Goal: Task Accomplishment & Management: Manage account settings

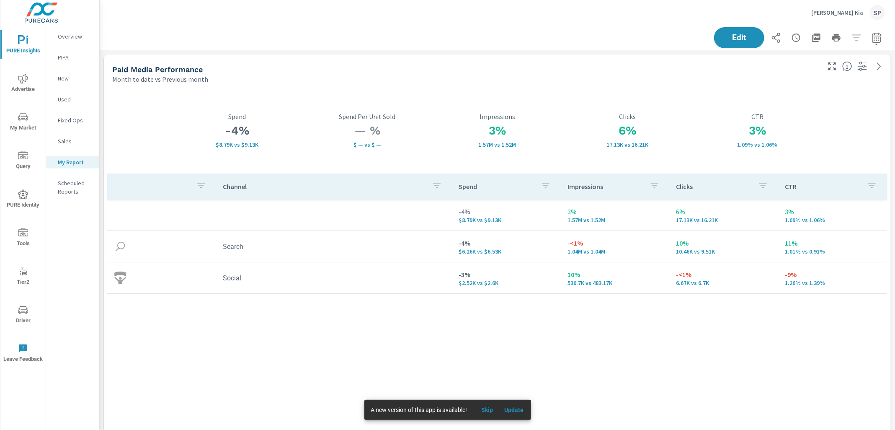
scroll to position [2701, 796]
click at [845, 11] on p "Garvey Kia" at bounding box center [837, 13] width 52 height 8
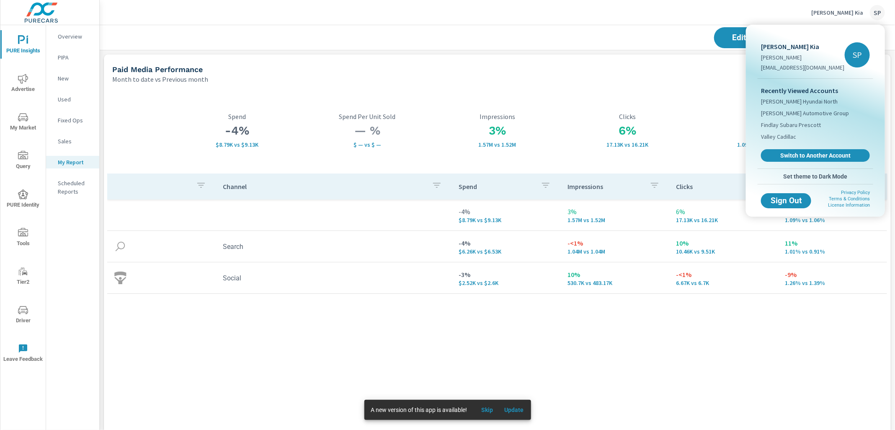
click at [821, 146] on div "Recently Viewed Accounts Garvey Hyundai North Garvey Automotive Group Findlay S…" at bounding box center [815, 124] width 116 height 90
click at [819, 154] on span "Switch to Another Account" at bounding box center [815, 156] width 103 height 8
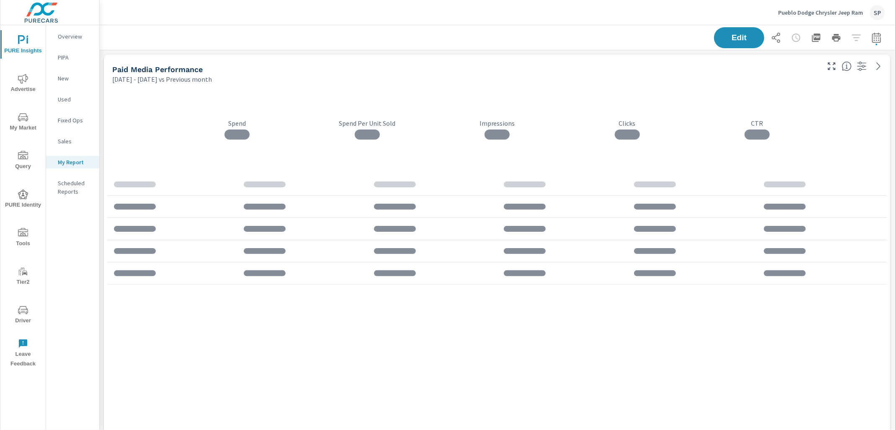
scroll to position [2604, 796]
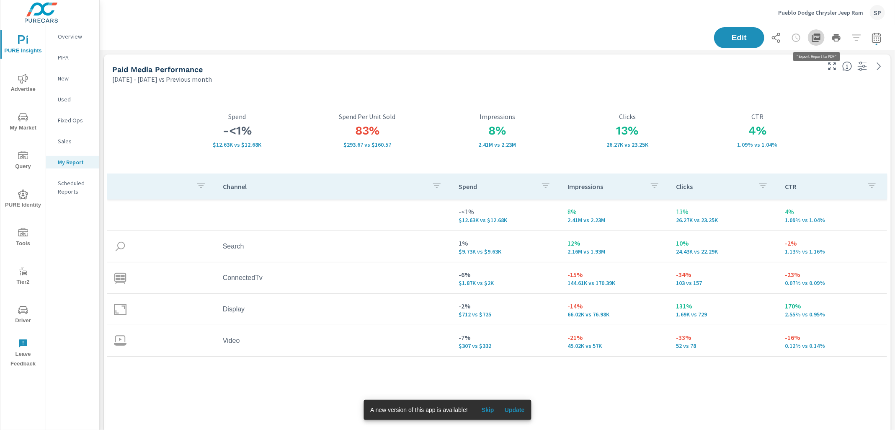
click at [819, 38] on icon "button" at bounding box center [816, 38] width 10 height 10
click at [875, 35] on icon "button" at bounding box center [876, 38] width 10 height 10
select select "Previous month"
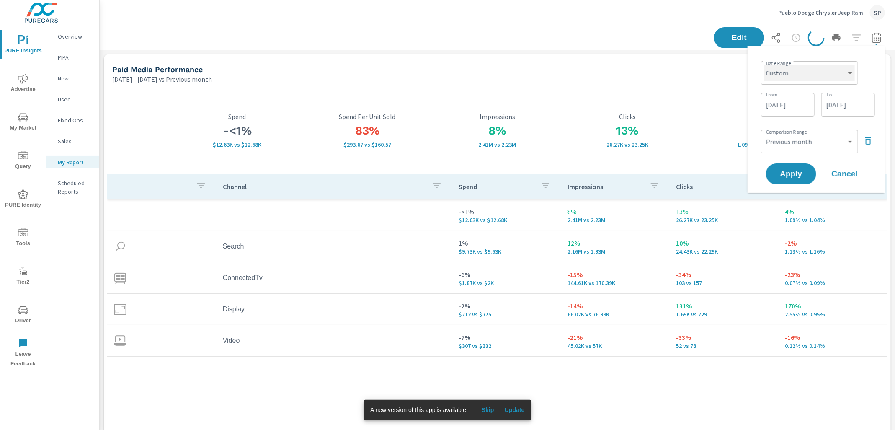
click at [819, 75] on select "Custom Yesterday Last week Last 7 days Last 14 days Last 30 days Last 45 days L…" at bounding box center [809, 72] width 90 height 17
click at [764, 64] on select "Custom Yesterday Last week Last 7 days Last 14 days Last 30 days Last 45 days L…" at bounding box center [809, 72] width 90 height 17
select select "Month to date"
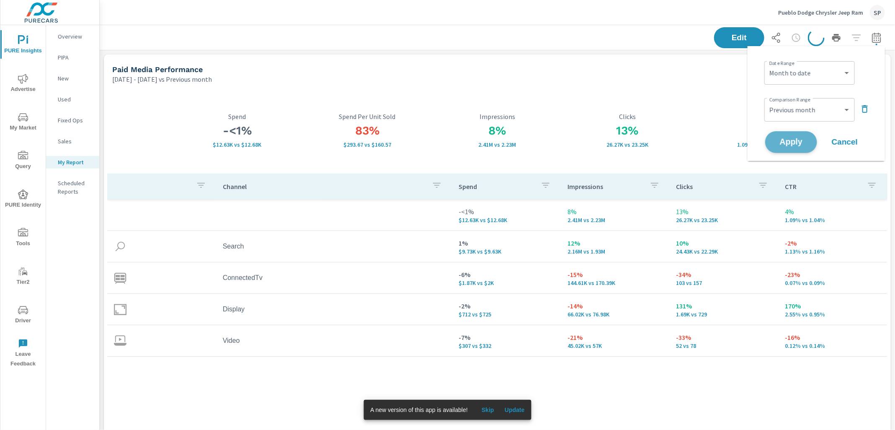
click at [788, 146] on span "Apply" at bounding box center [791, 142] width 34 height 8
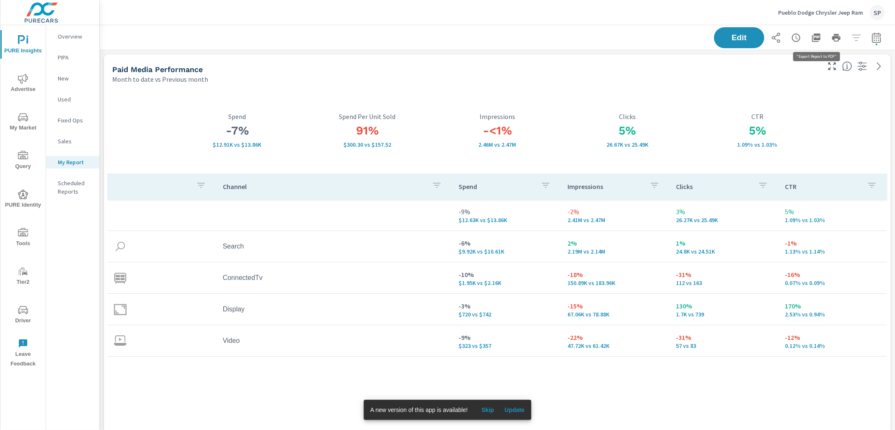
click at [816, 37] on icon "button" at bounding box center [816, 38] width 10 height 10
click at [513, 409] on span "Update" at bounding box center [515, 410] width 20 height 8
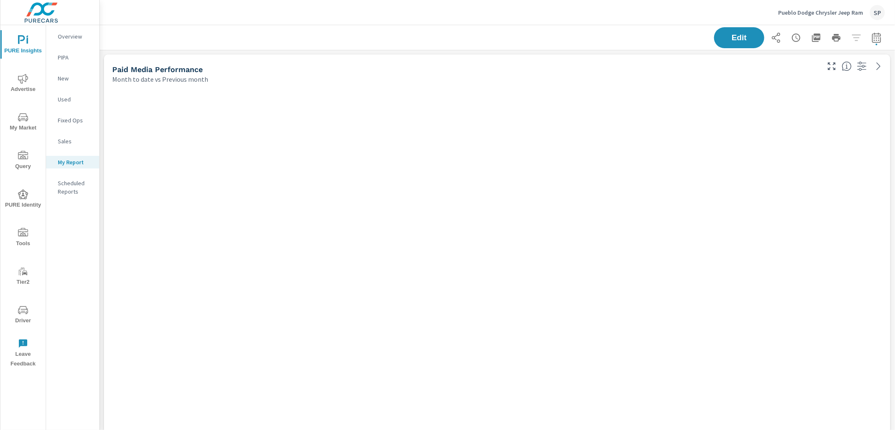
scroll to position [2604, 796]
